Goal: Task Accomplishment & Management: Manage account settings

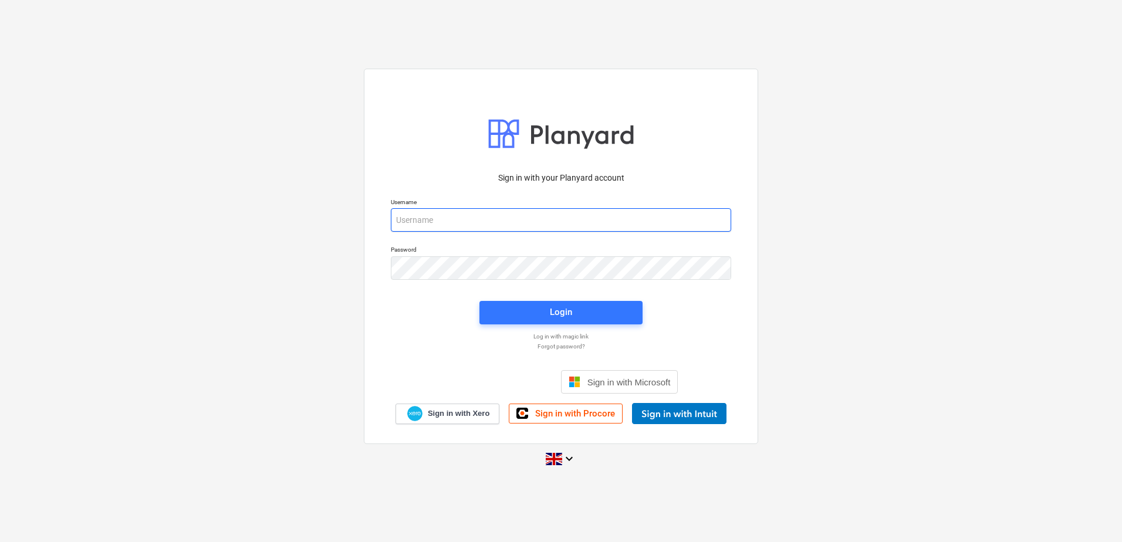
drag, startPoint x: 428, startPoint y: 214, endPoint x: 425, endPoint y: 219, distance: 6.0
click at [428, 214] on input "email" at bounding box center [561, 219] width 340 height 23
type input "[EMAIL_ADDRESS][DOMAIN_NAME]"
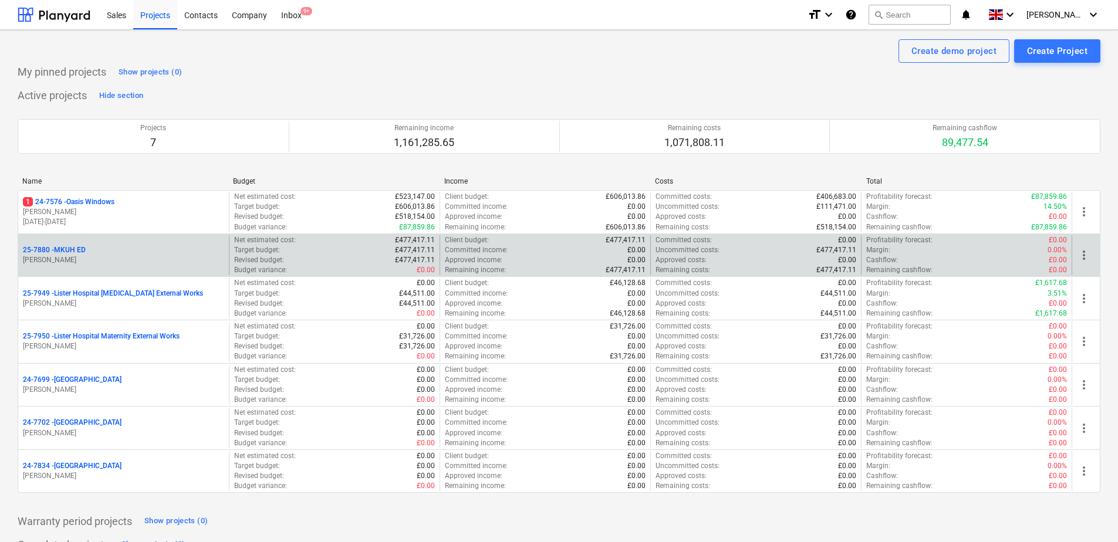
click at [53, 251] on p "25-7880 - MKUH ED" at bounding box center [54, 250] width 63 height 10
click at [124, 256] on p "[PERSON_NAME]" at bounding box center [123, 260] width 201 height 10
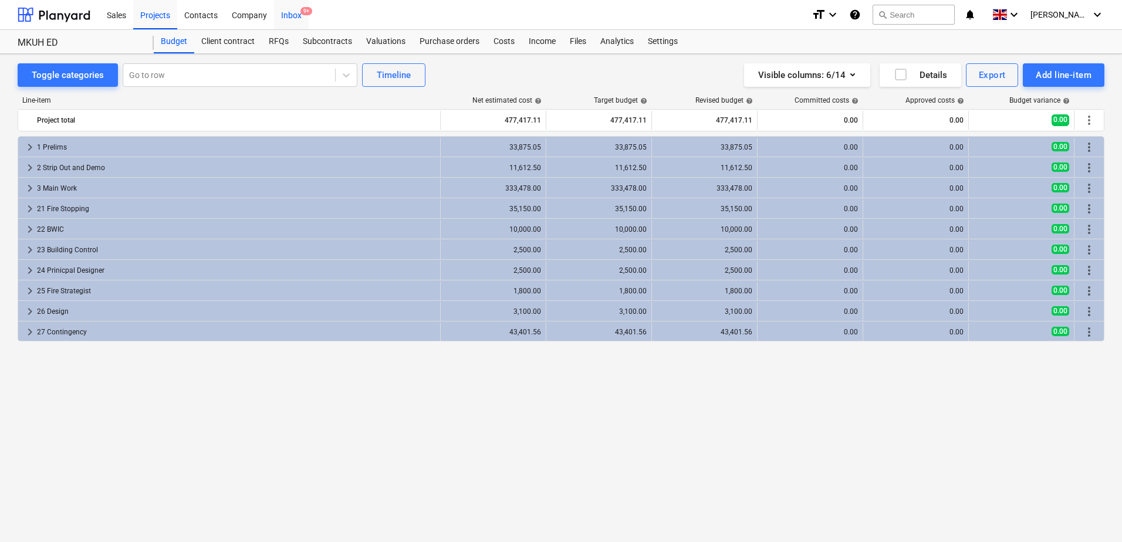
click at [297, 10] on div "Inbox 9+" at bounding box center [291, 14] width 35 height 30
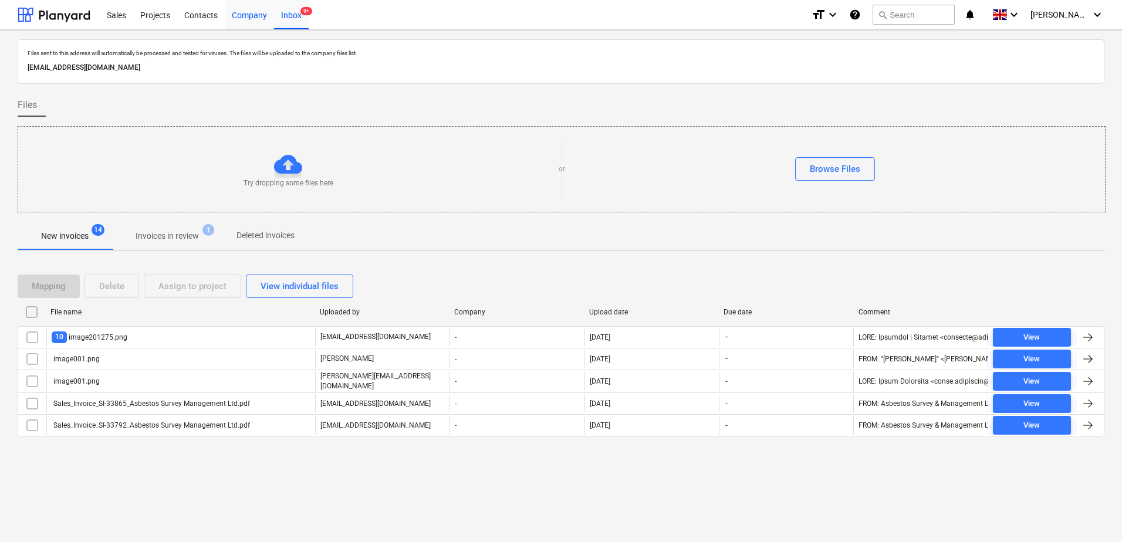
click at [233, 13] on div "Company" at bounding box center [249, 14] width 49 height 30
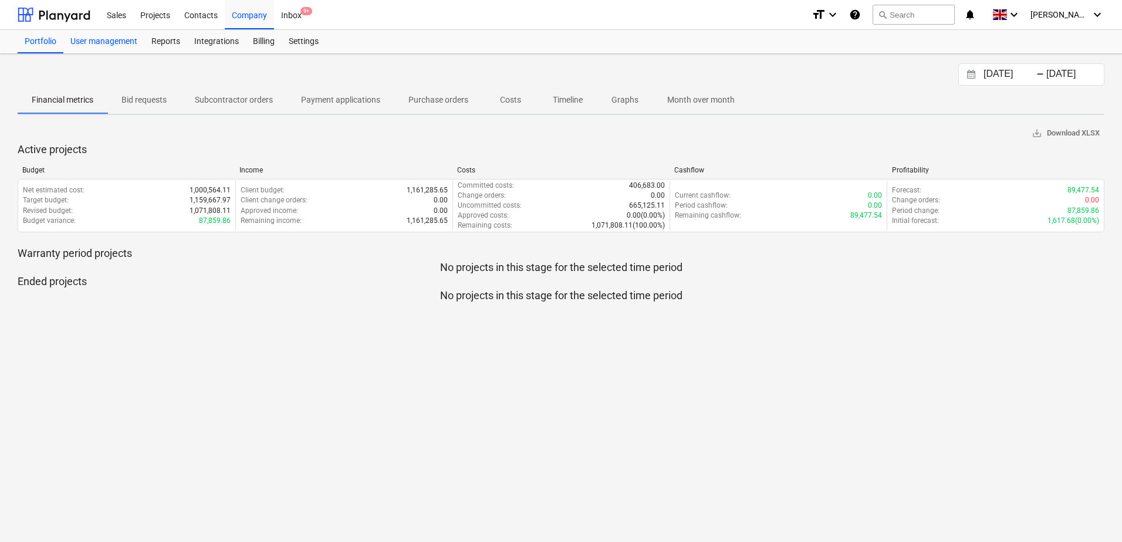
click at [133, 43] on div "User management" at bounding box center [103, 41] width 81 height 23
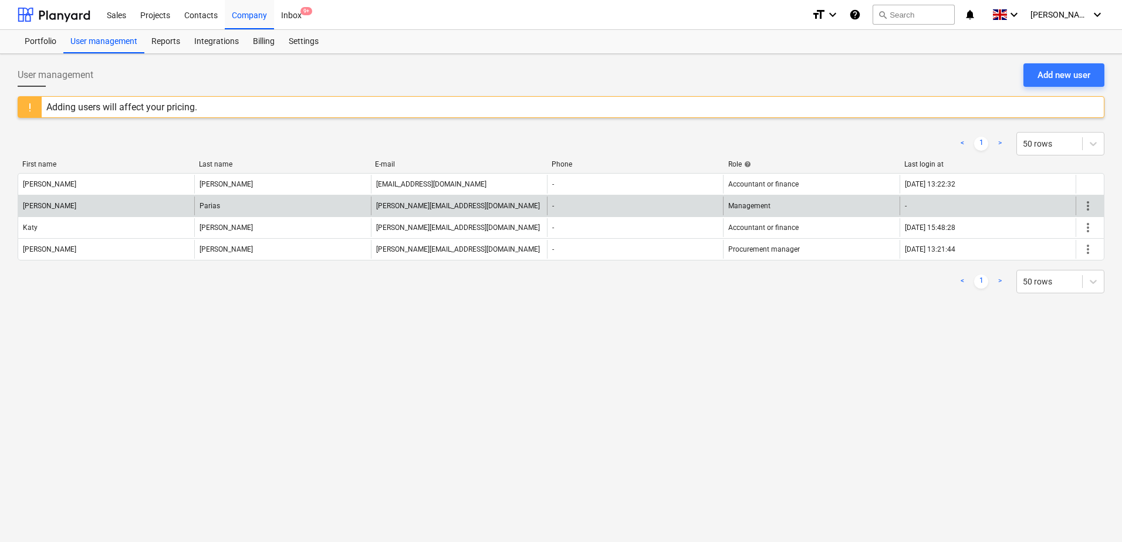
click at [1095, 204] on div "more_vert" at bounding box center [1089, 206] width 28 height 19
click at [1088, 204] on span "more_vert" at bounding box center [1088, 206] width 14 height 14
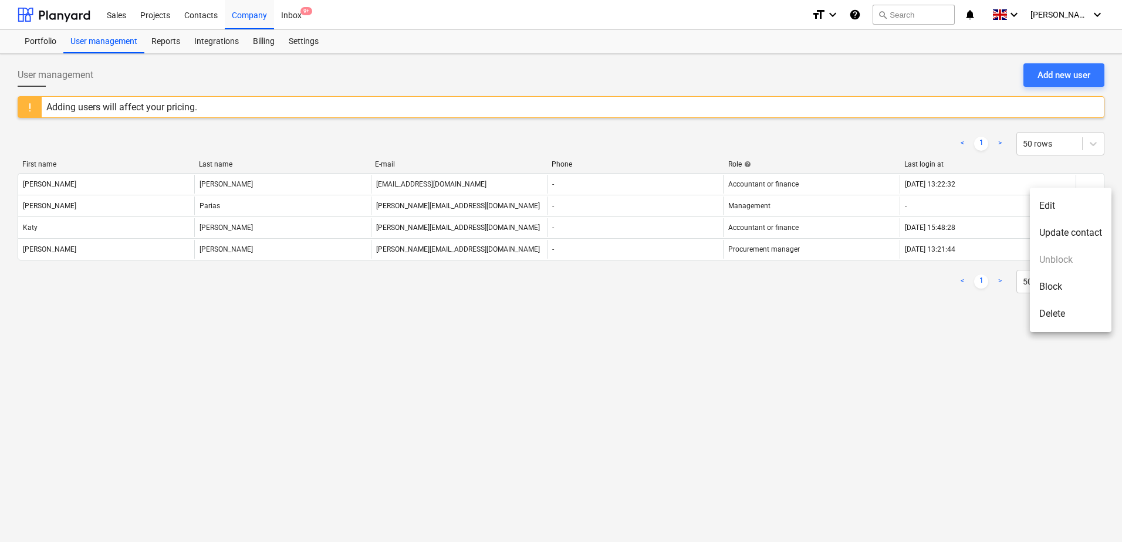
click at [862, 313] on div at bounding box center [561, 271] width 1122 height 542
click at [73, 15] on div at bounding box center [54, 14] width 73 height 29
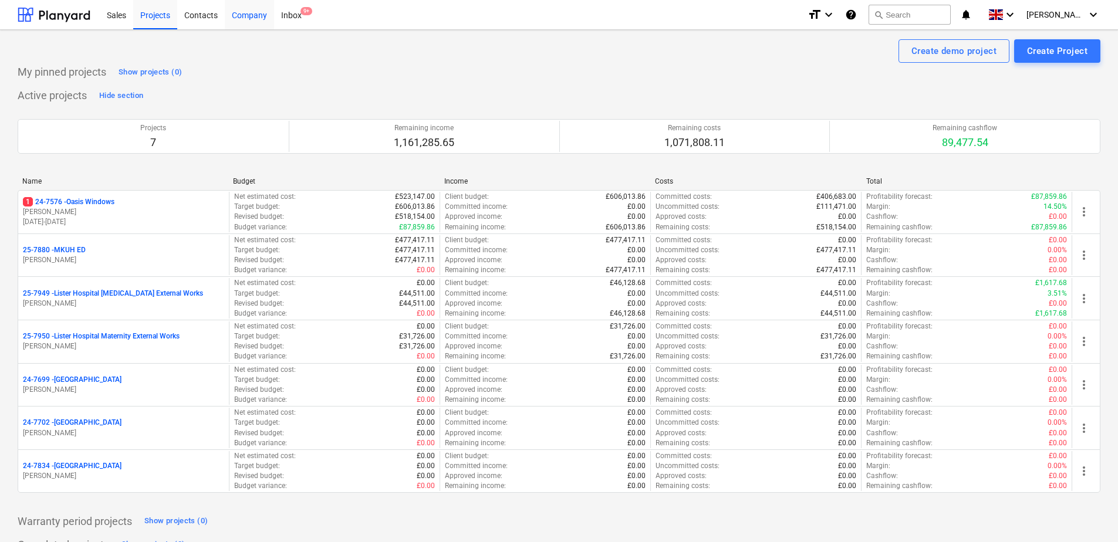
click at [251, 18] on div "Company" at bounding box center [249, 14] width 49 height 30
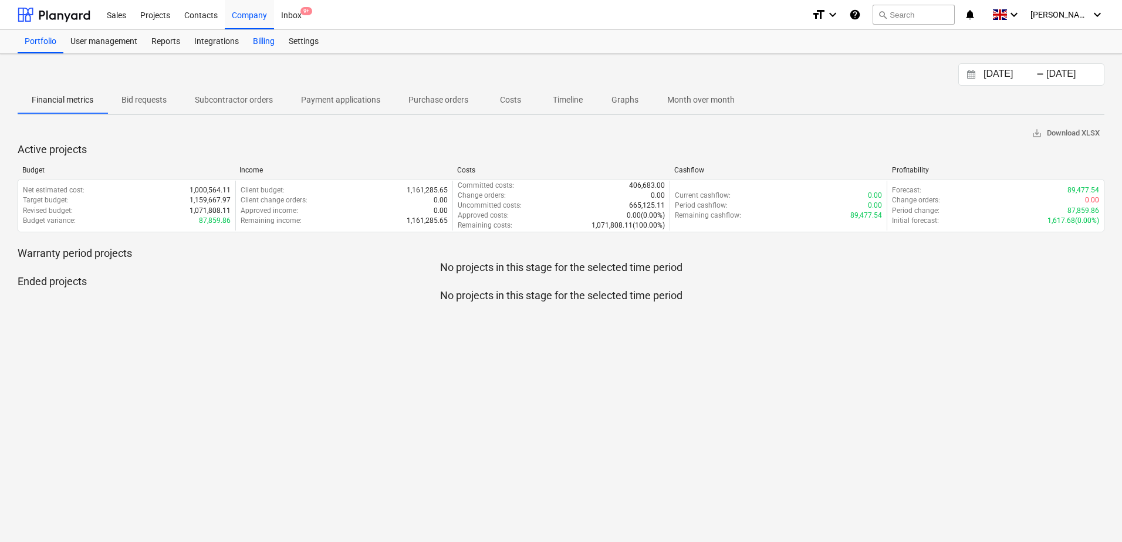
click at [260, 43] on div "Billing" at bounding box center [264, 41] width 36 height 23
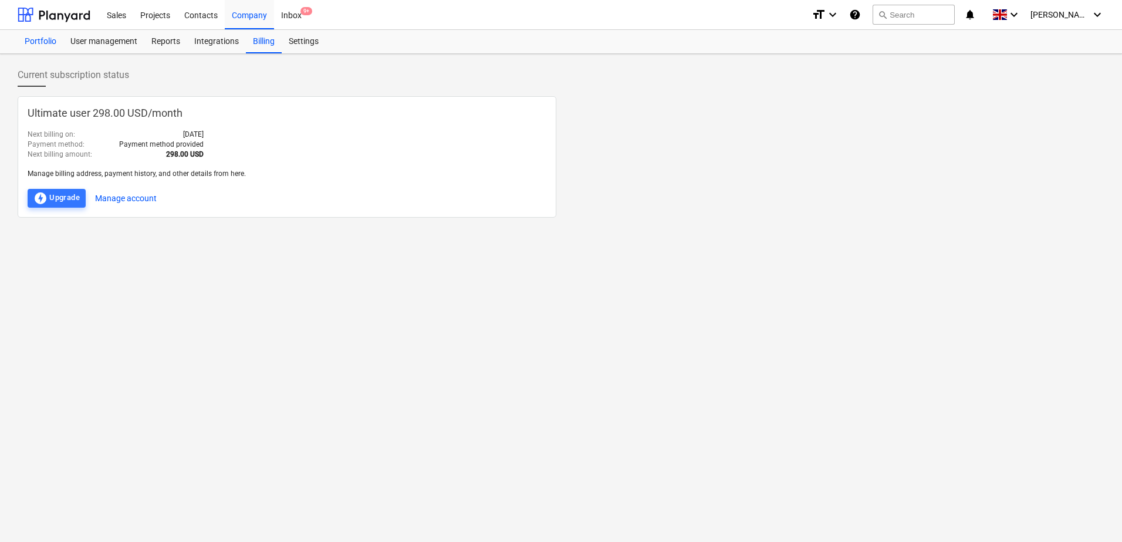
click at [56, 40] on div "Portfolio" at bounding box center [41, 41] width 46 height 23
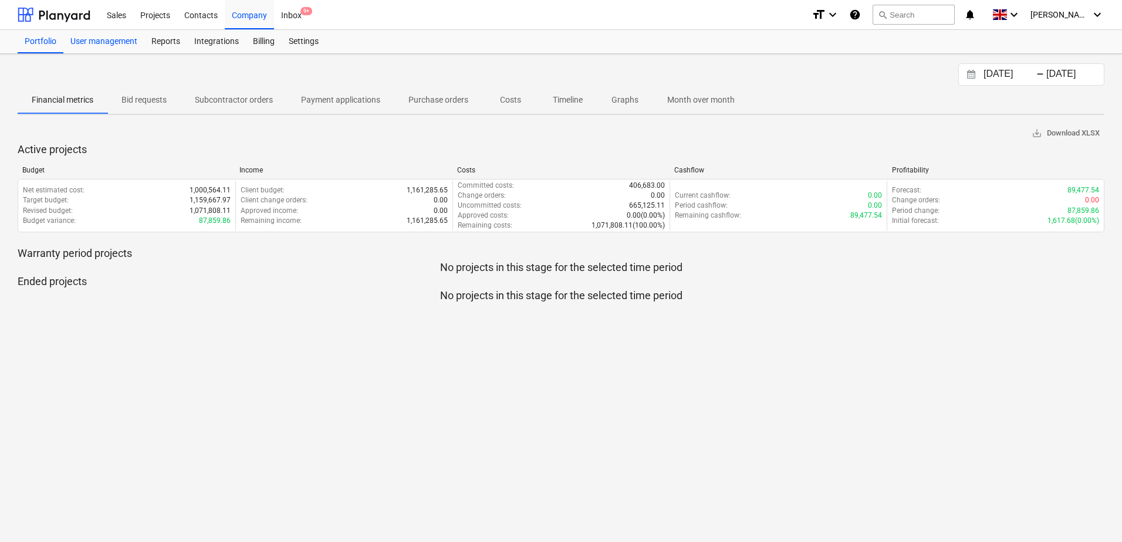
click at [80, 42] on div "User management" at bounding box center [103, 41] width 81 height 23
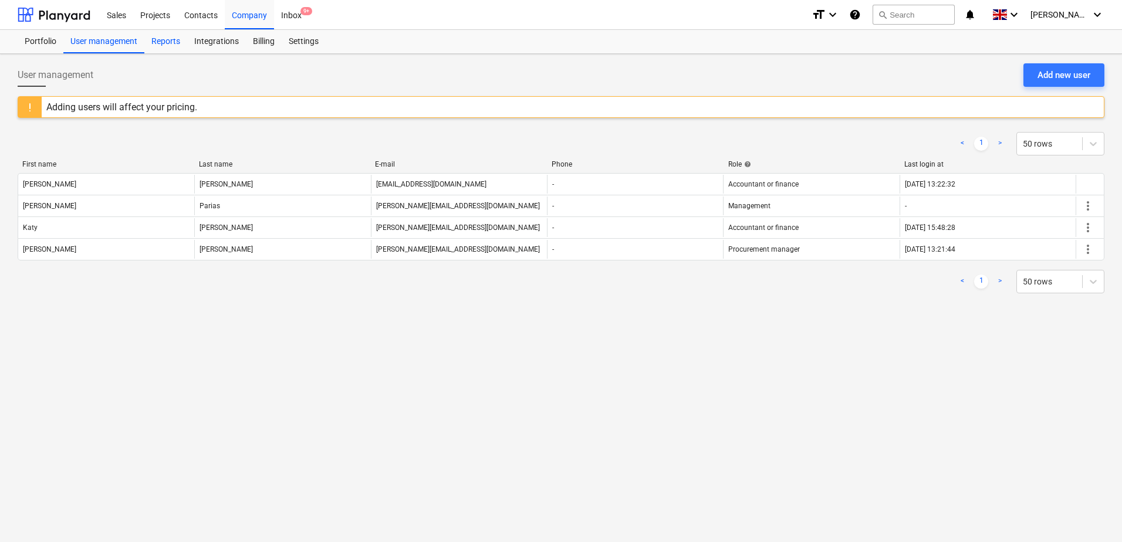
click at [168, 43] on div "Reports" at bounding box center [165, 41] width 43 height 23
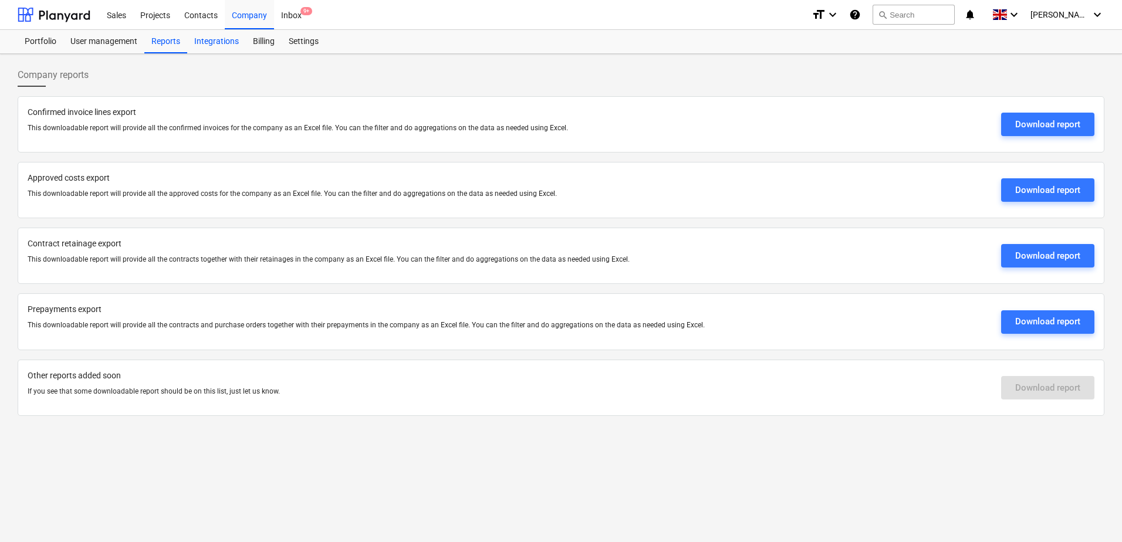
click at [216, 43] on div "Integrations" at bounding box center [216, 41] width 59 height 23
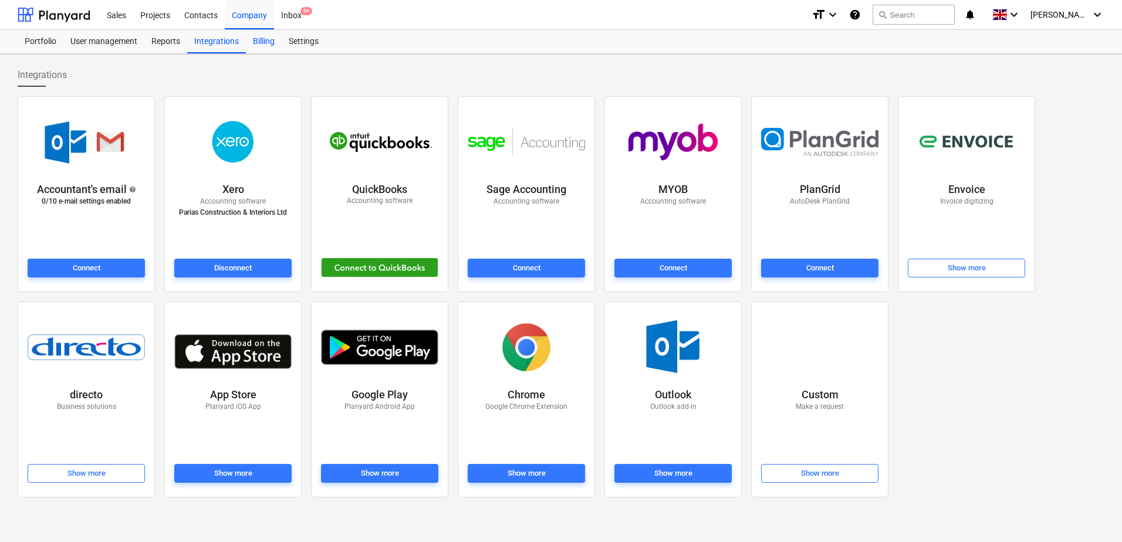
click at [262, 42] on div "Billing" at bounding box center [264, 41] width 36 height 23
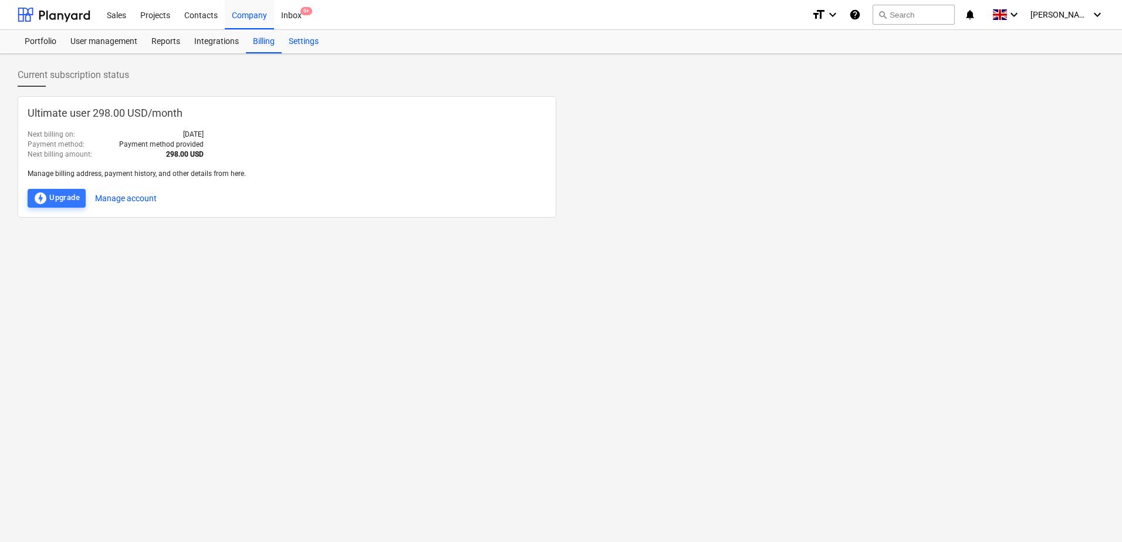
click at [301, 43] on div "Settings" at bounding box center [304, 41] width 44 height 23
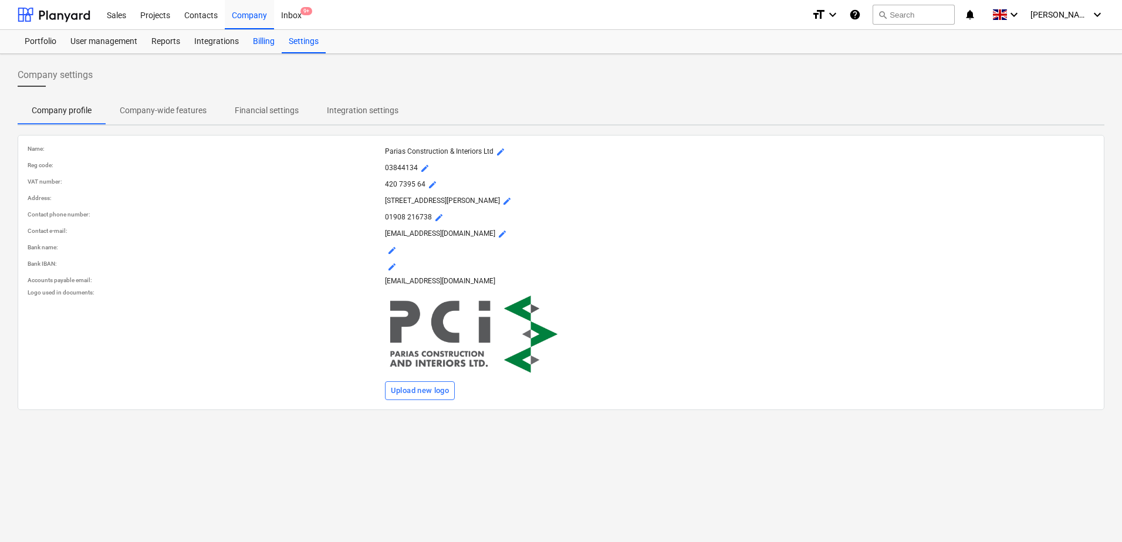
click at [261, 45] on div "Billing" at bounding box center [264, 41] width 36 height 23
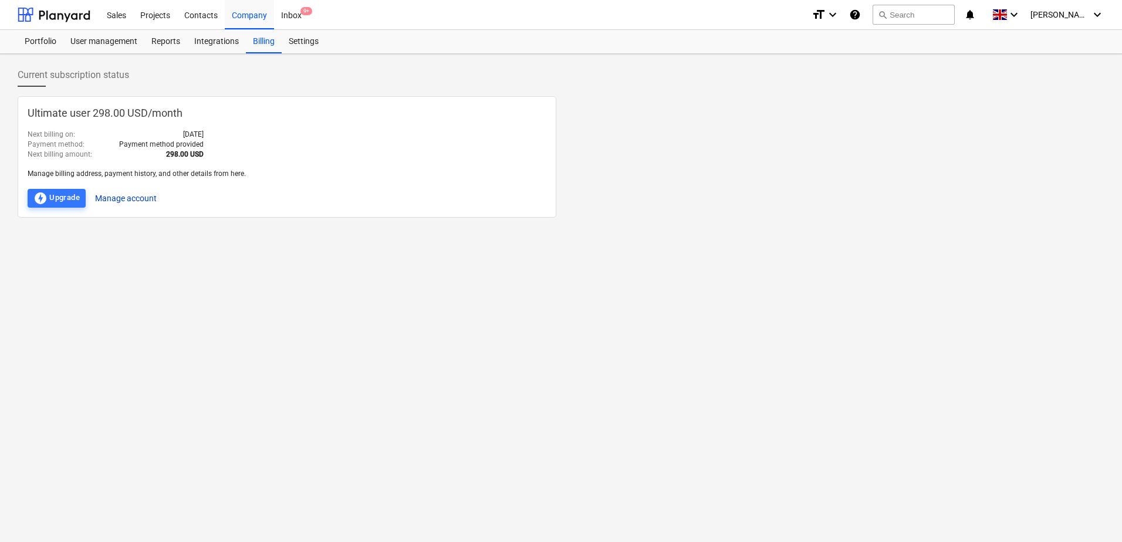
click at [138, 195] on button "Manage account" at bounding box center [126, 198] width 62 height 19
click at [63, 12] on div at bounding box center [54, 14] width 73 height 29
